Goal: Task Accomplishment & Management: Complete application form

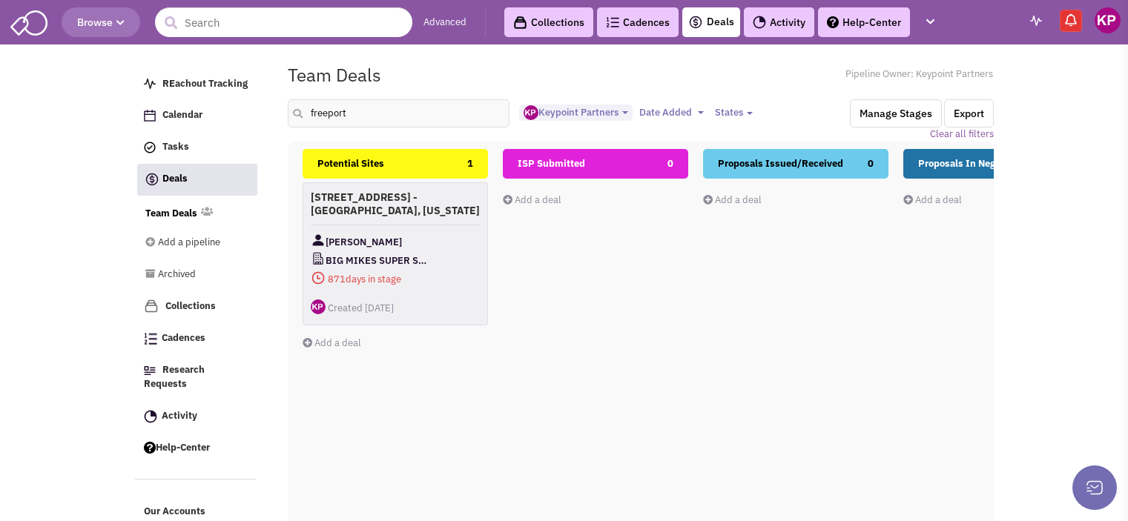
select select "1896"
select select
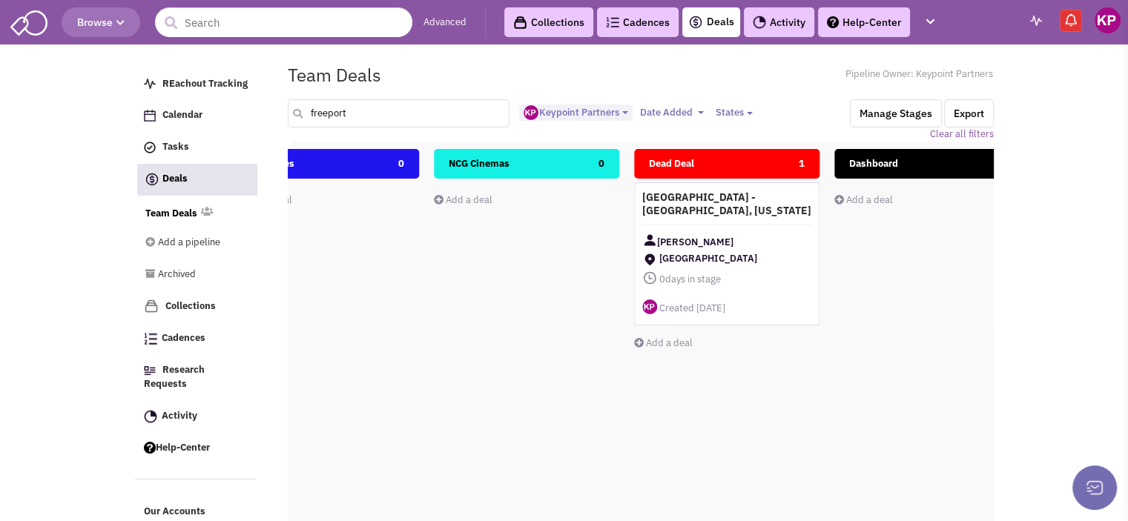
drag, startPoint x: 354, startPoint y: 116, endPoint x: 308, endPoint y: 115, distance: 46.7
click at [308, 115] on input "freeport" at bounding box center [399, 113] width 222 height 28
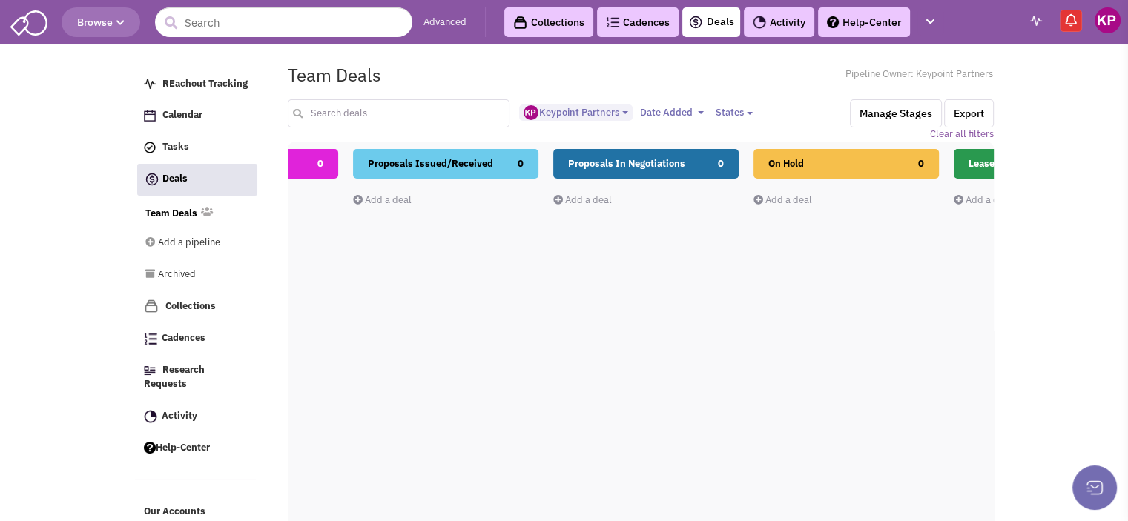
scroll to position [0, 0]
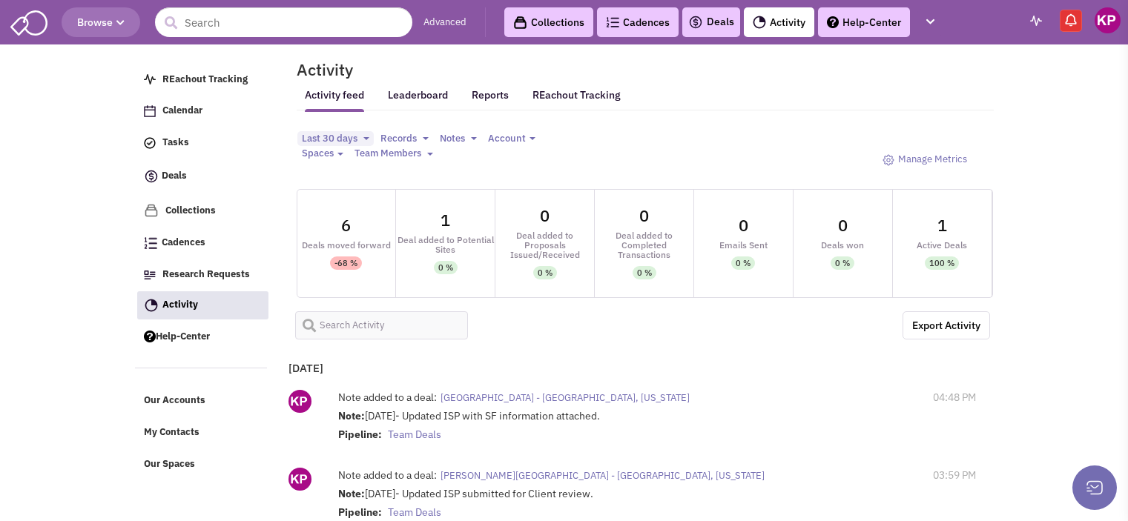
select select
click at [722, 17] on link "Deals" at bounding box center [711, 22] width 46 height 18
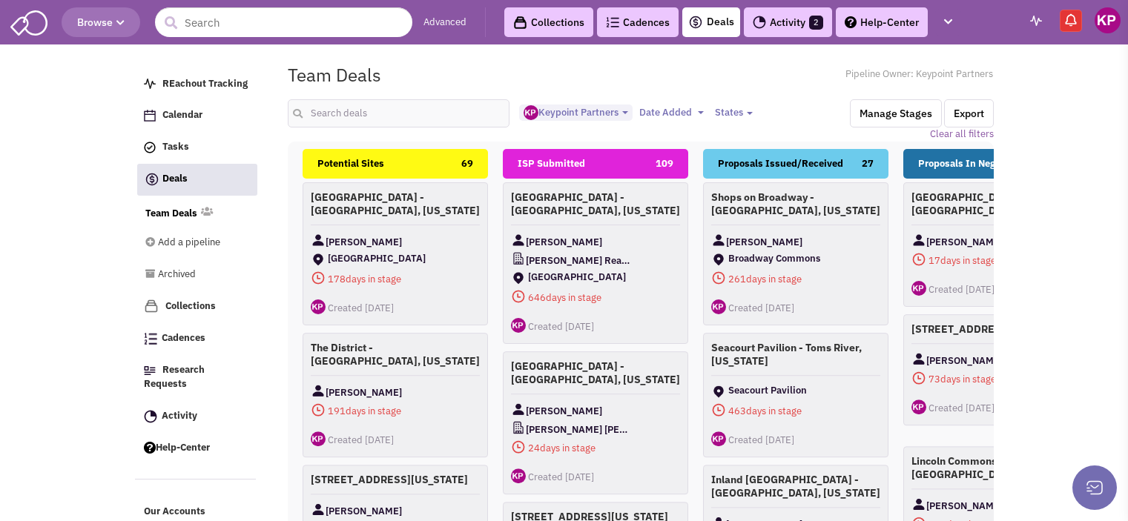
select select "1896"
select select
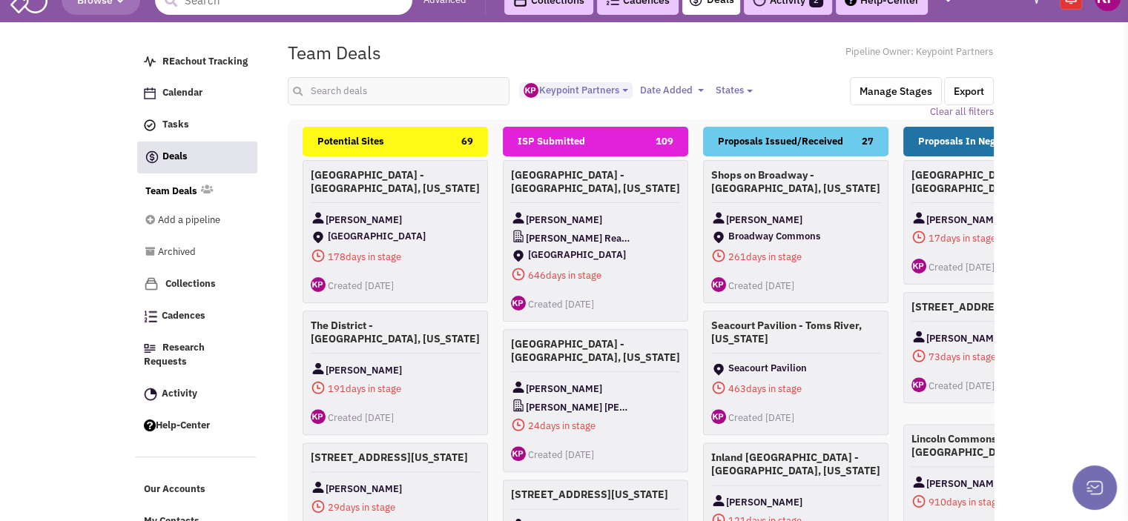
scroll to position [178, 0]
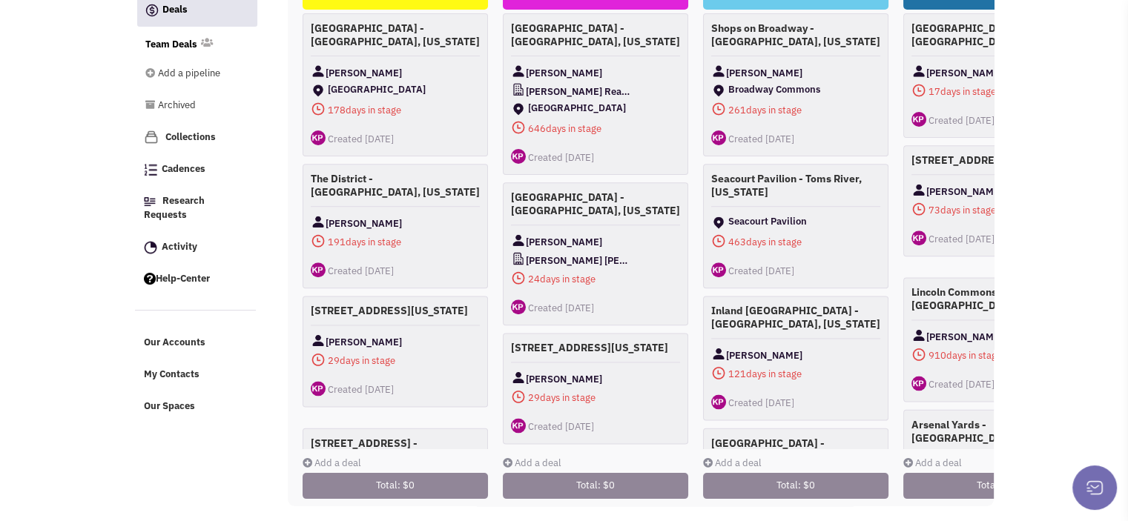
click at [314, 457] on link "Add a deal" at bounding box center [332, 463] width 59 height 13
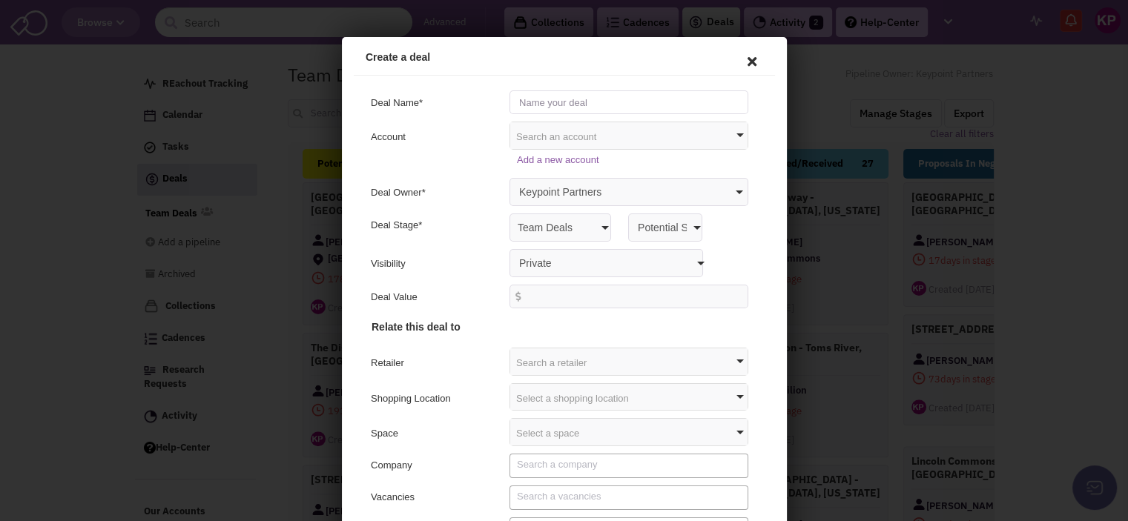
drag, startPoint x: 673, startPoint y: 460, endPoint x: 550, endPoint y: 103, distance: 377.3
click at [550, 103] on input "text" at bounding box center [625, 100] width 239 height 24
type input "[STREET_ADDRESS][US_STATE]"
click at [579, 255] on select "Private Anyone with access to this pipeline" at bounding box center [603, 261] width 194 height 28
select select "false"
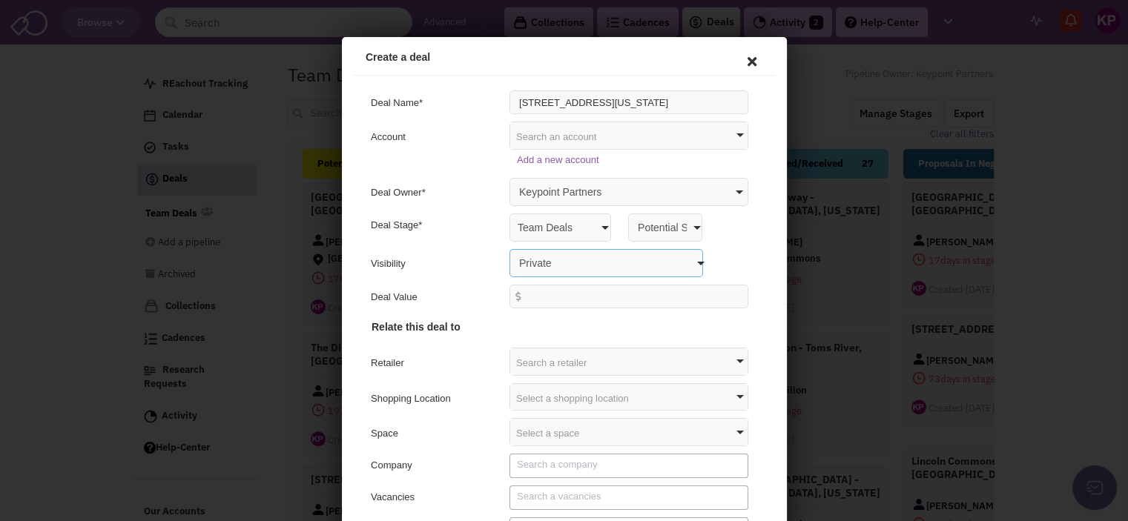
click at [506, 247] on select "Private Anyone with access to this pipeline" at bounding box center [603, 261] width 194 height 28
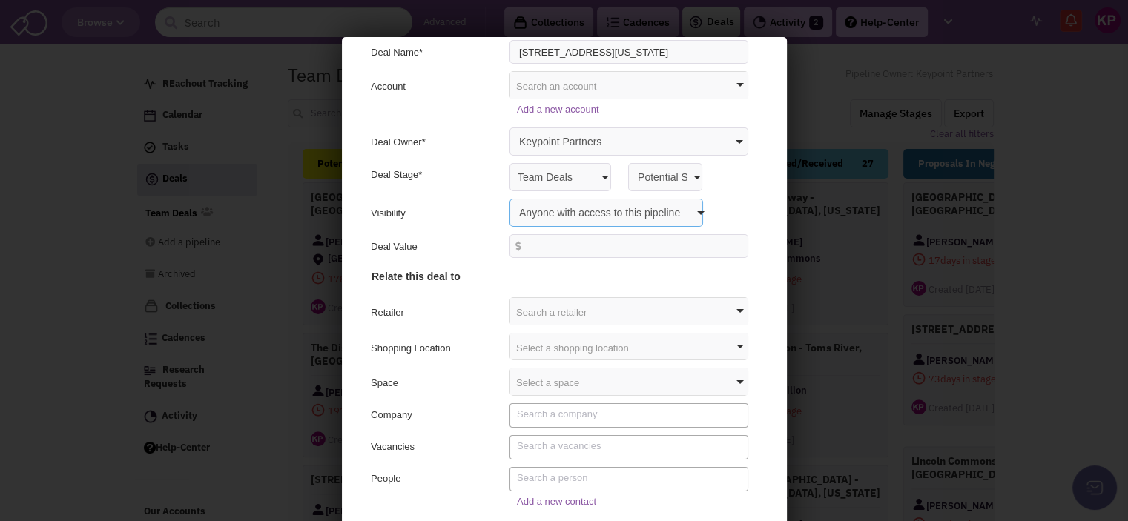
scroll to position [77, 0]
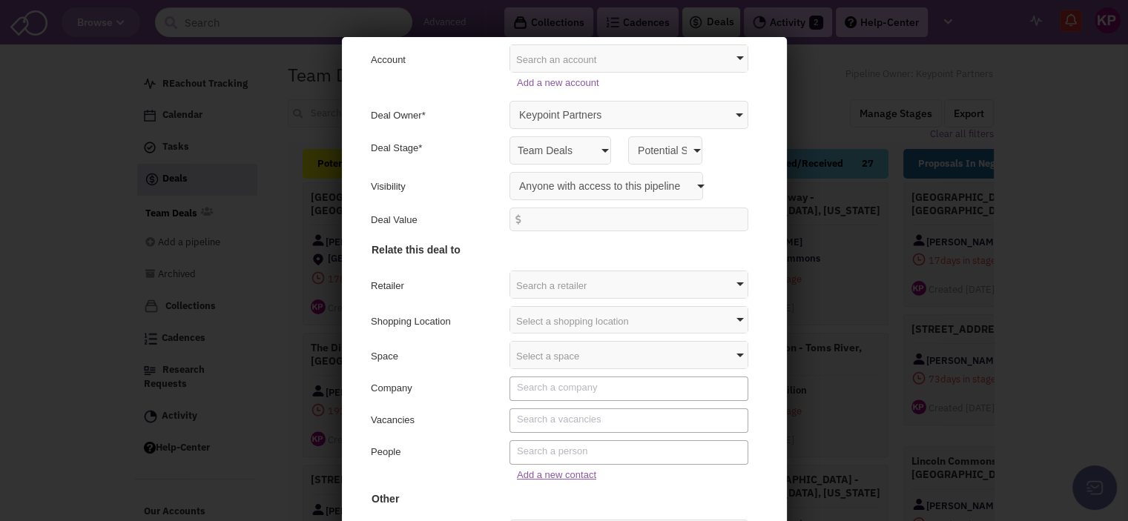
click at [541, 472] on link "Add a new contact" at bounding box center [553, 472] width 79 height 11
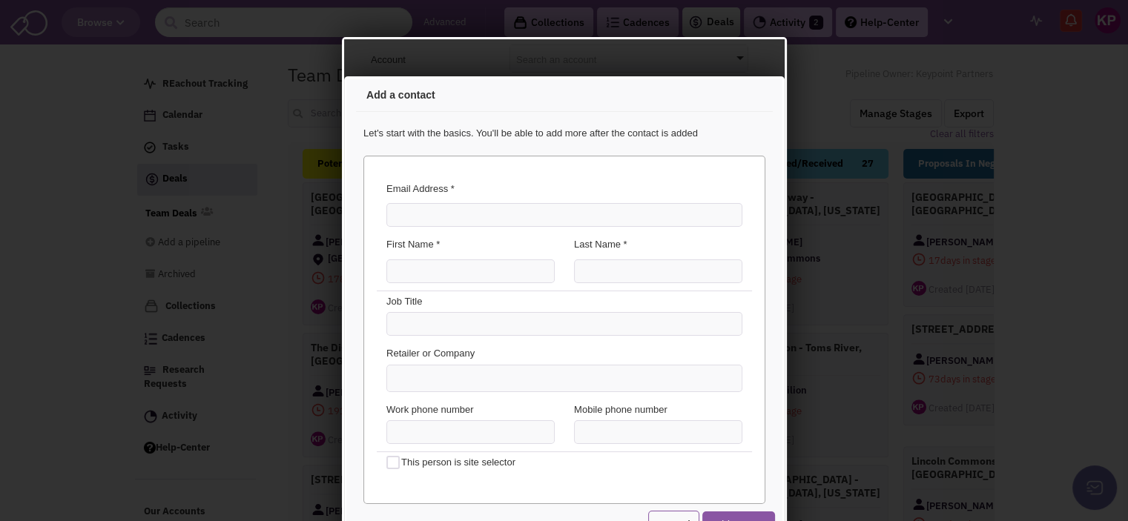
scroll to position [0, 0]
click at [465, 205] on input "Email Address *" at bounding box center [561, 213] width 356 height 24
paste input "t [EMAIL_ADDRESS][PERSON_NAME][DOMAIN_NAME]"
click at [398, 211] on input "t [EMAIL_ADDRESS][PERSON_NAME][DOMAIN_NAME]" at bounding box center [561, 213] width 356 height 24
type input "[EMAIL_ADDRESS][PERSON_NAME][DOMAIN_NAME]"
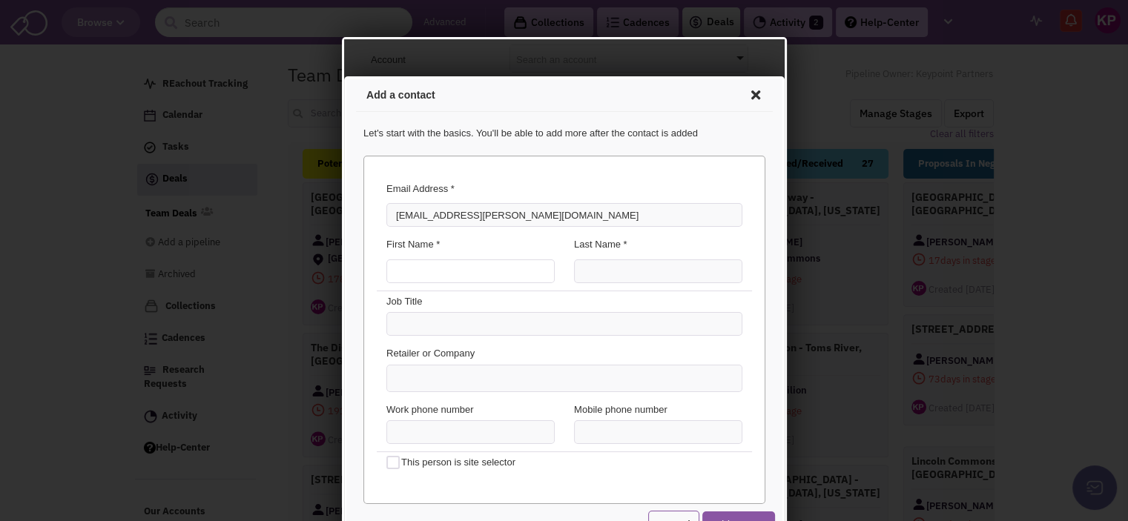
click at [409, 274] on input "First Name *" at bounding box center [467, 269] width 168 height 24
type input "[PERSON_NAME]"
click at [584, 260] on input "Last Name *" at bounding box center [655, 269] width 168 height 24
type input "[PERSON_NAME]"
type input "(___) ___-____"
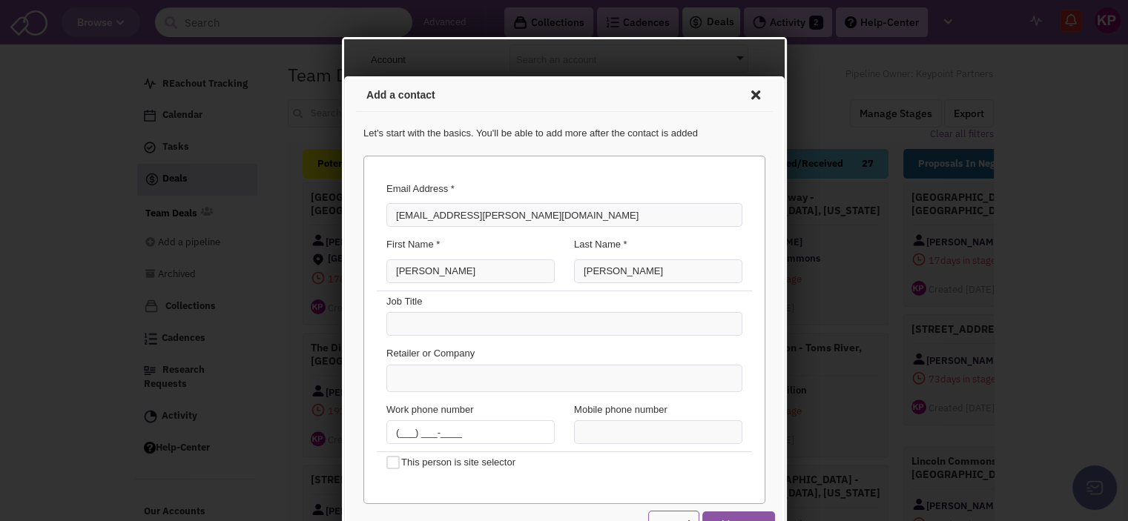
click at [467, 436] on input "(___) ___-____" at bounding box center [467, 430] width 168 height 24
paste input "715.529.4441"
type input "[PHONE_NUMBER]"
click at [458, 377] on ul at bounding box center [561, 376] width 354 height 26
click at [343, 76] on select at bounding box center [343, 76] width 0 height 0
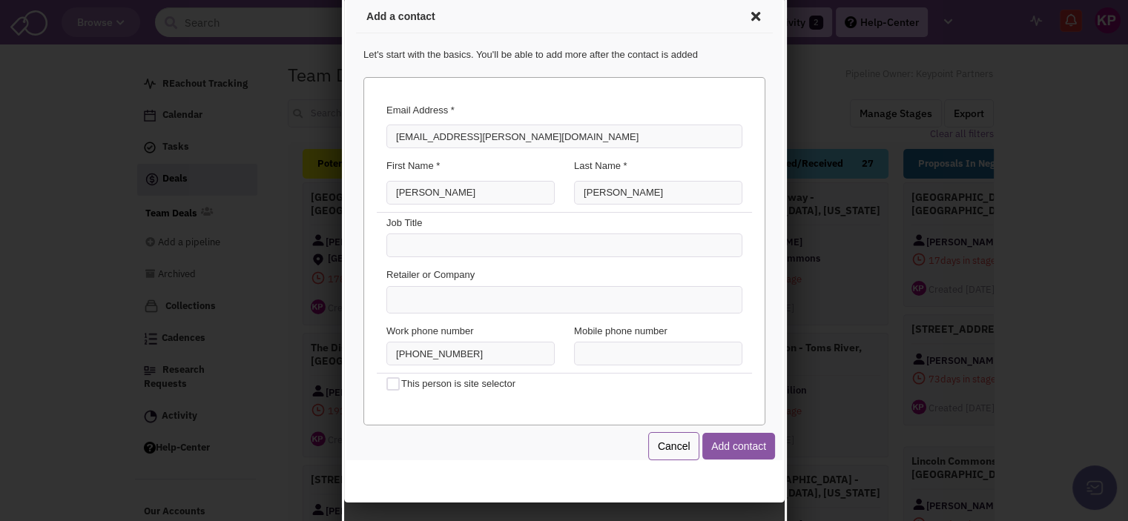
scroll to position [79, 0]
click at [716, 446] on button "Add contact" at bounding box center [735, 443] width 73 height 27
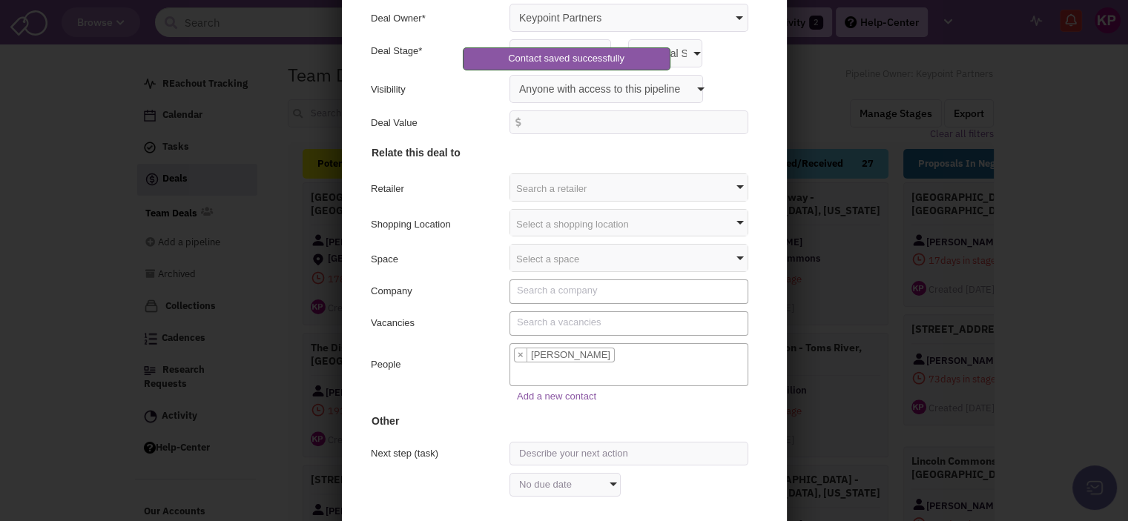
scroll to position [148, 0]
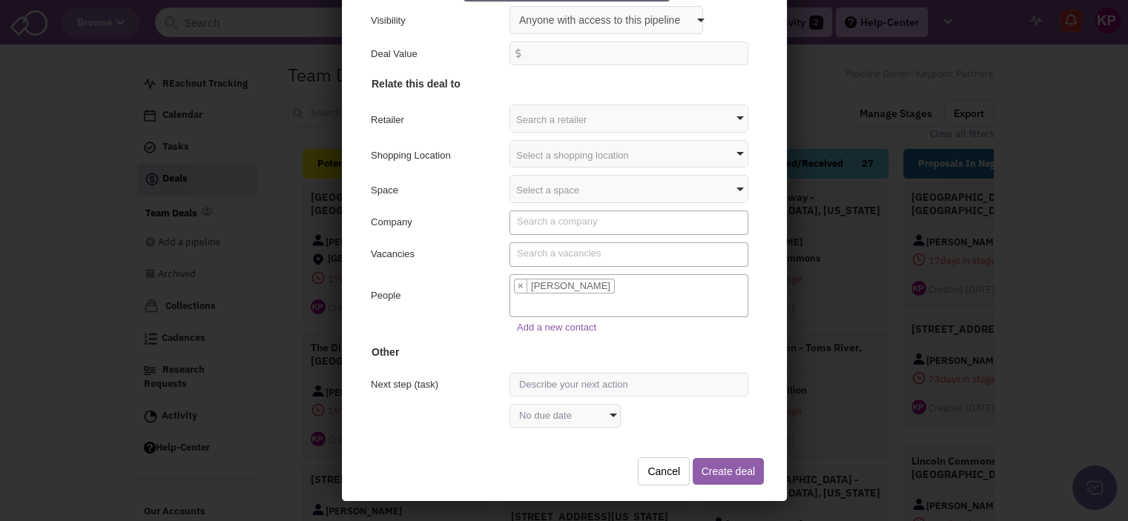
click at [719, 470] on button "Create deal" at bounding box center [725, 469] width 71 height 27
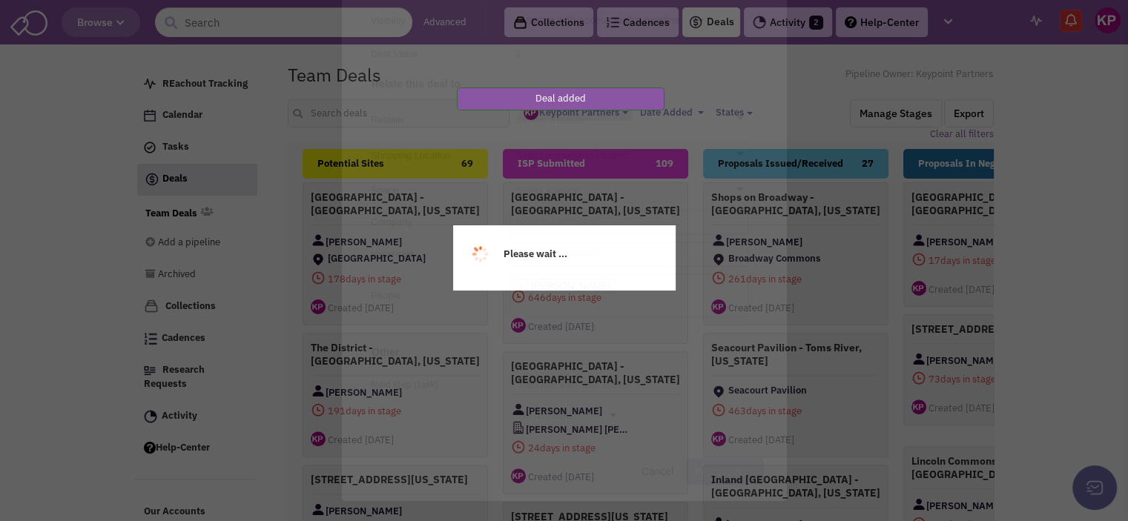
scroll to position [0, 0]
